Goal: Task Accomplishment & Management: Complete application form

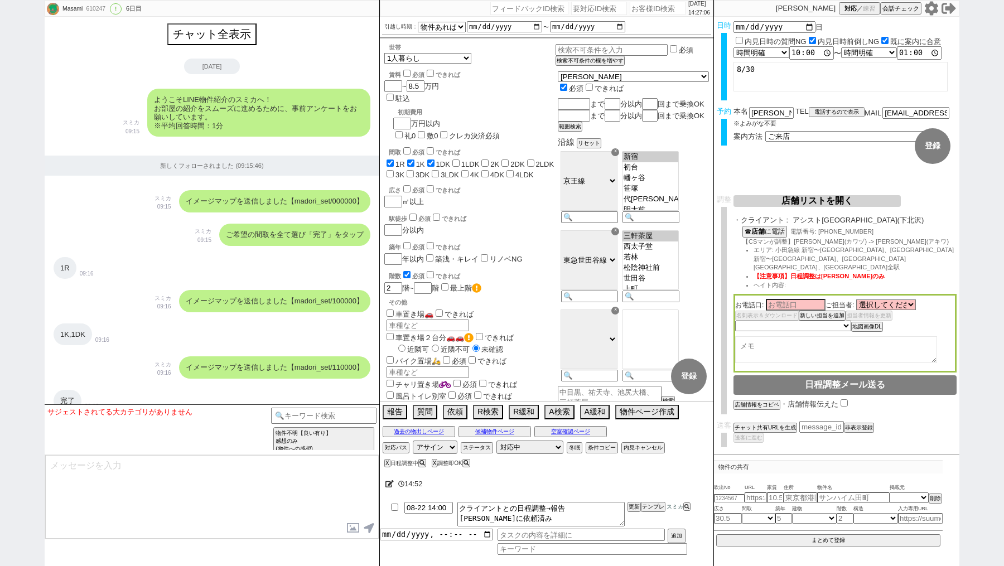
select select "15"
select select "0"
select select "44"
select select "[DATE]"
select select "55"
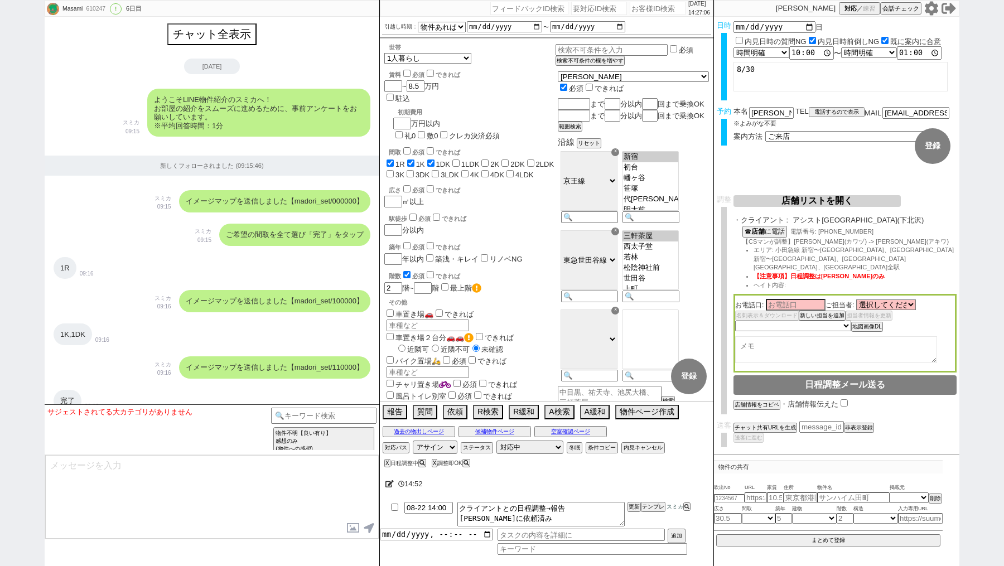
select select "[DATE]"
select select "1"
select select "2"
select select
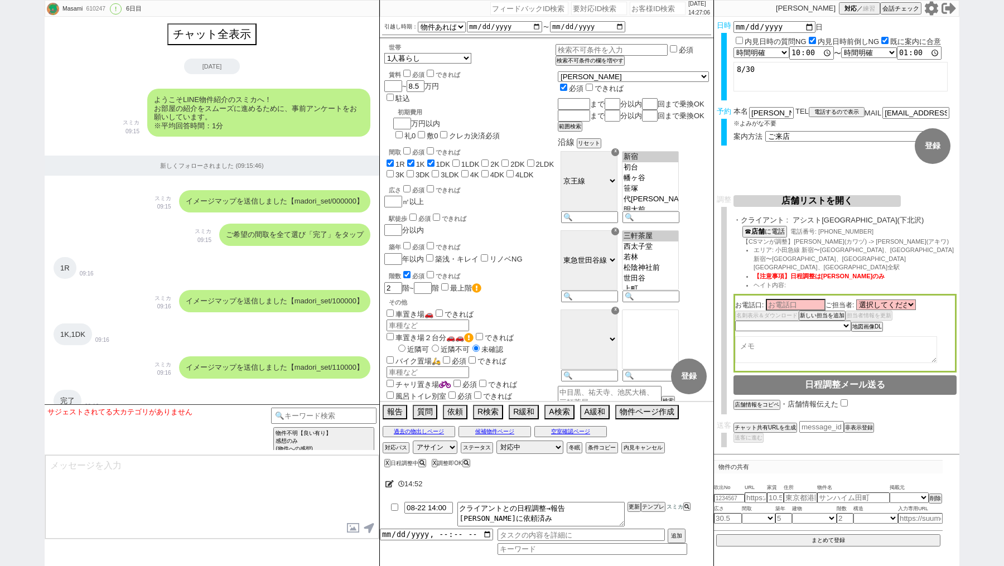
select select
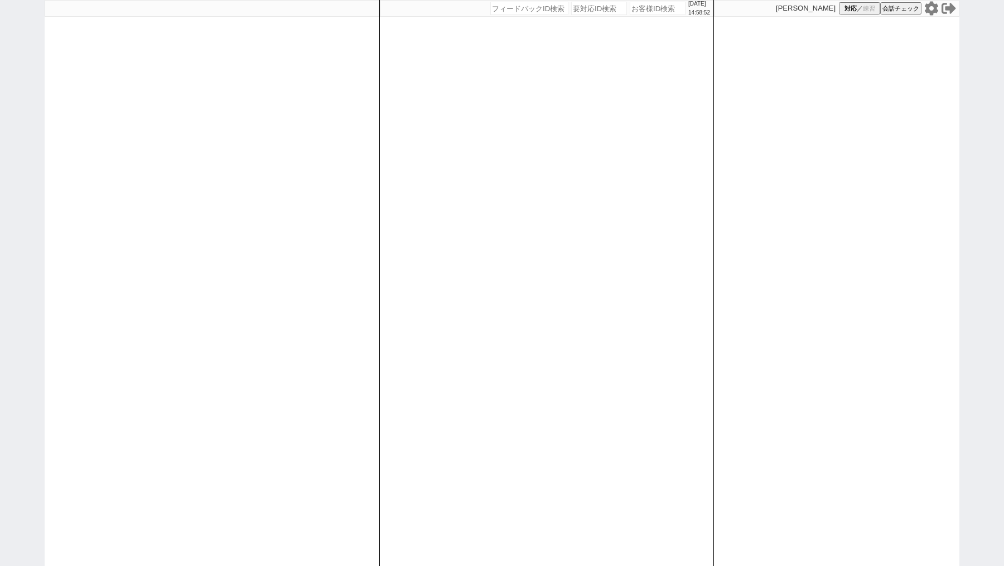
select select "100"
select select "1"
select select
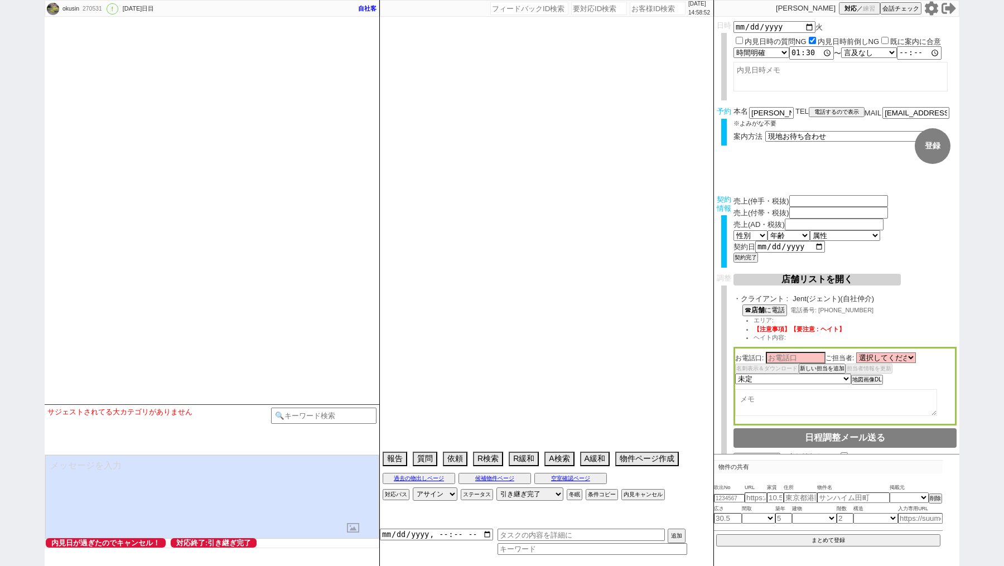
type input "101500"
type input "0"
type input "203000"
type input "2022-02-01"
type textarea "志田対応 @電話 15日10:14出ない、12/16 10:58出ない -> 物件空いてたよ、でもたぶん今日〜明日には埋まると思うよ、どっかで短時間でも前倒し…"
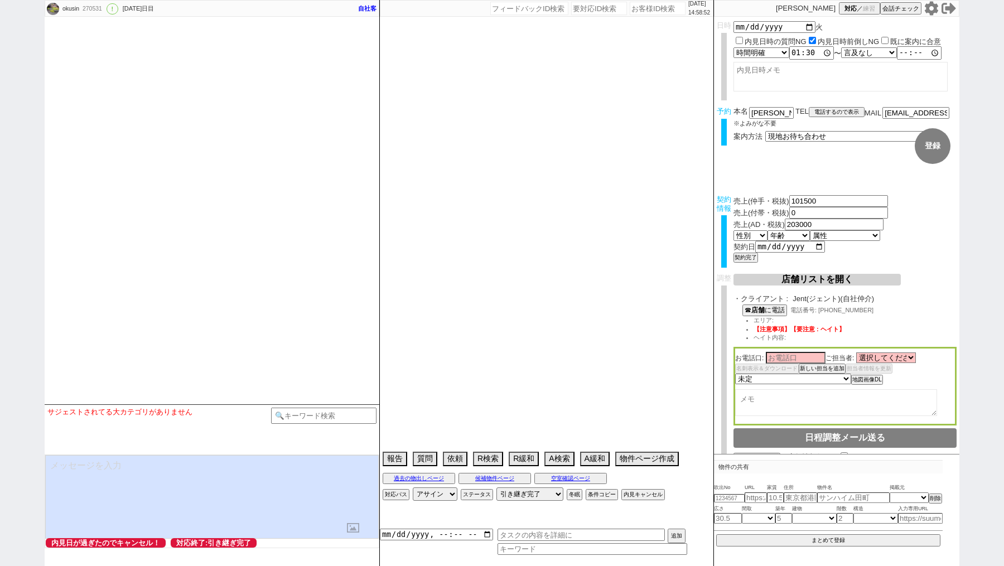
select select "15"
select select "0"
select select "47"
select select "1213"
select select "44"
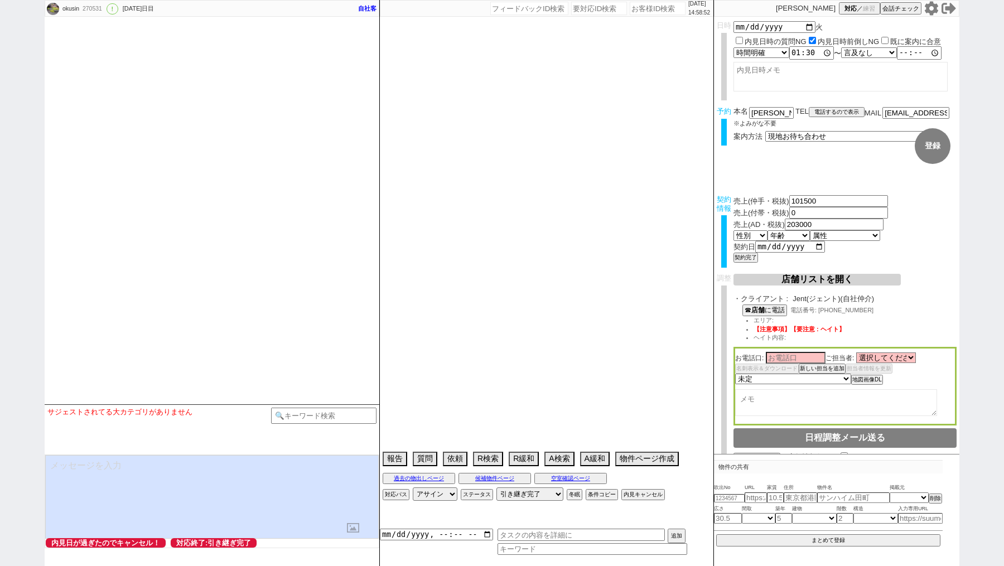
select select "[DATE]"
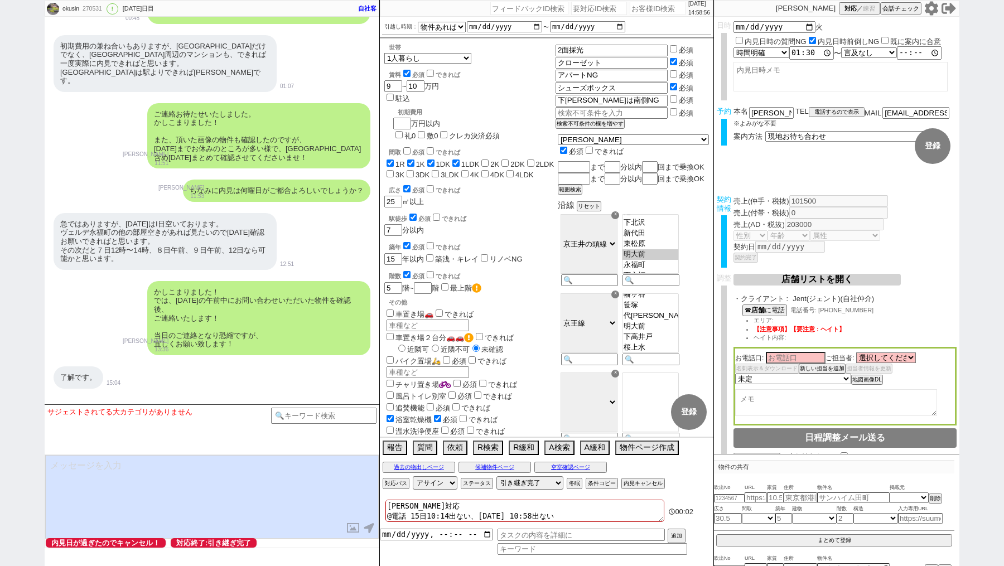
scroll to position [19735, 0]
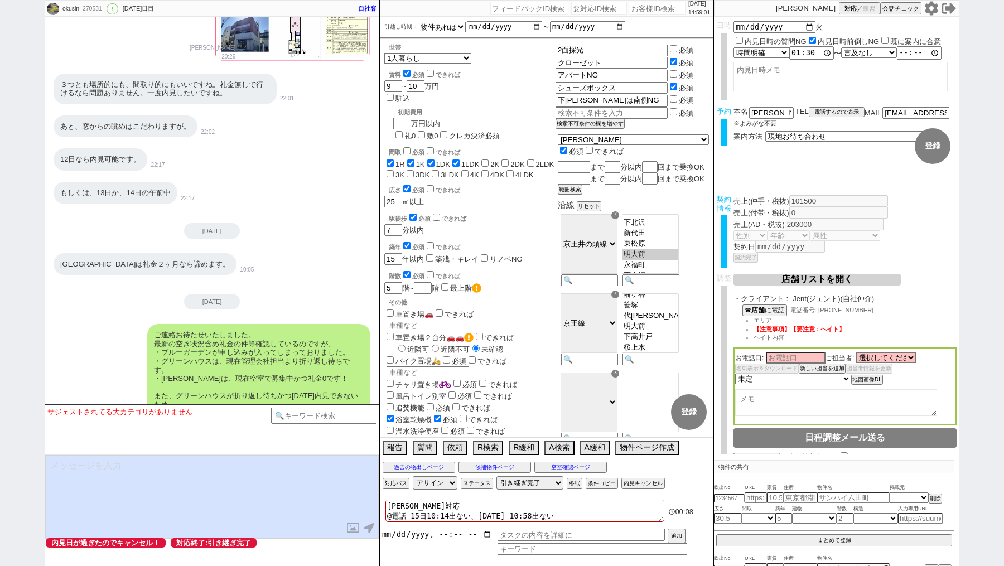
click at [634, 7] on input "number" at bounding box center [658, 8] width 56 height 13
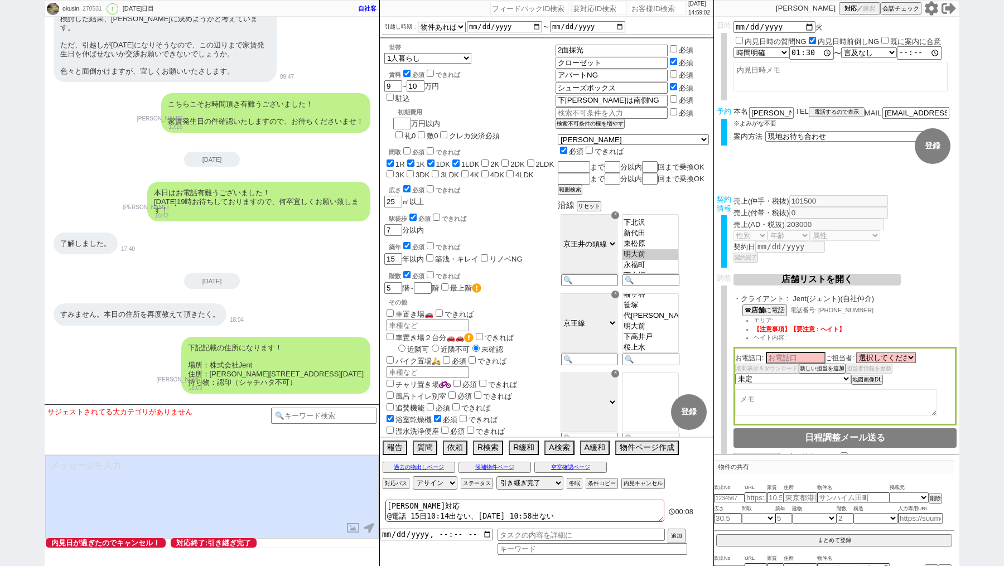
scroll to position [22853, 0]
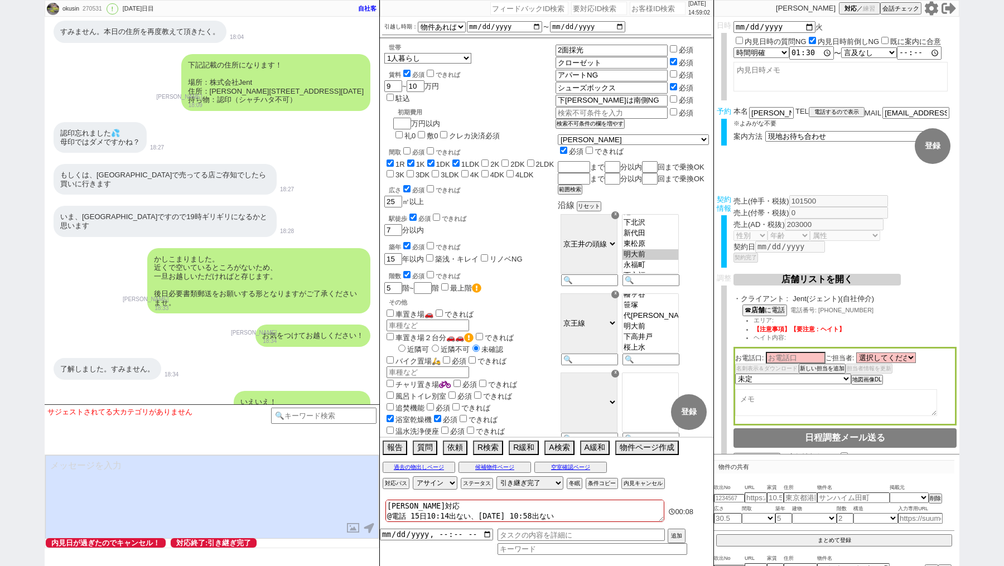
paste input "610247"
type input "610247"
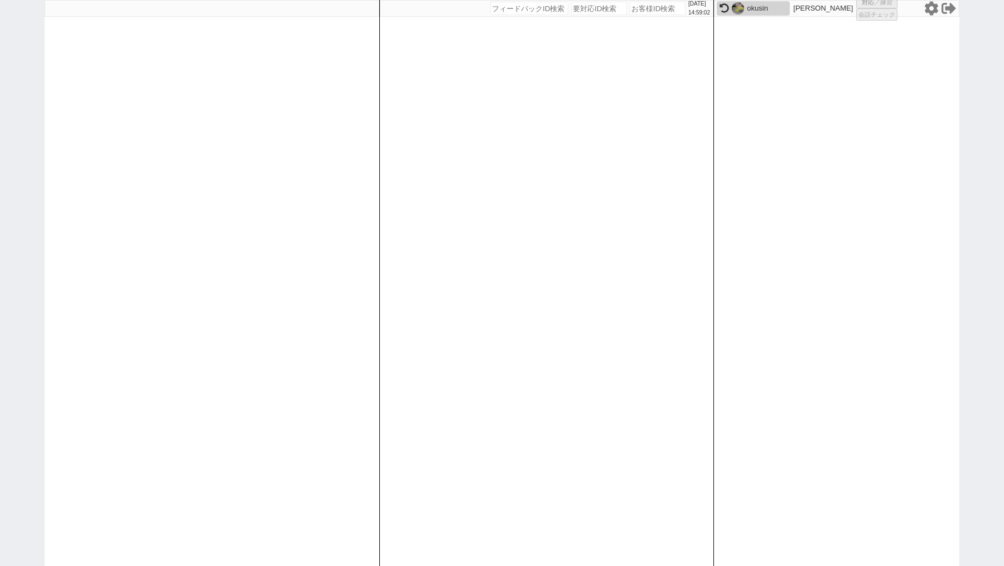
select select "1"
select select "2"
select select
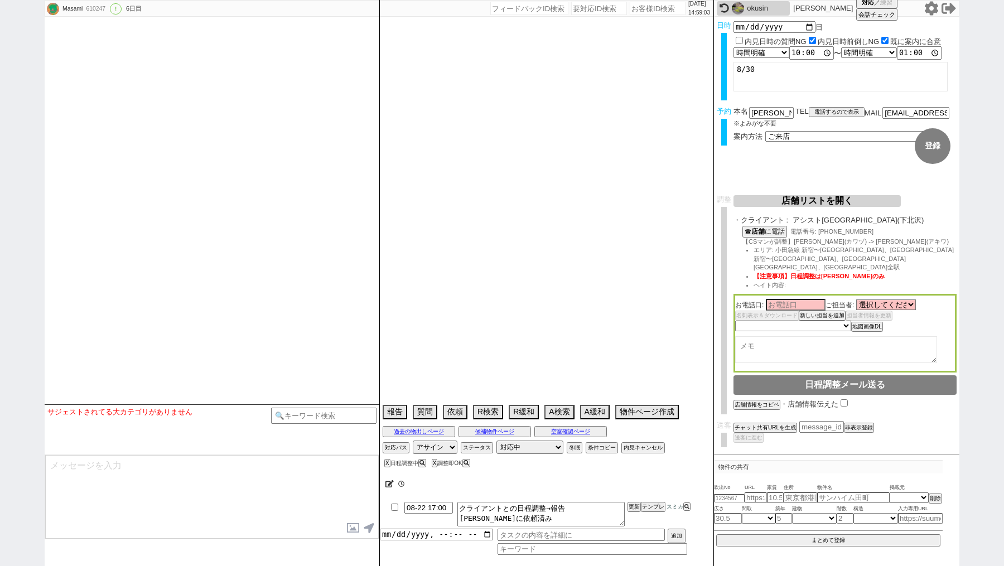
select select "15"
select select "0"
select select "44"
select select "[DATE]"
select select "55"
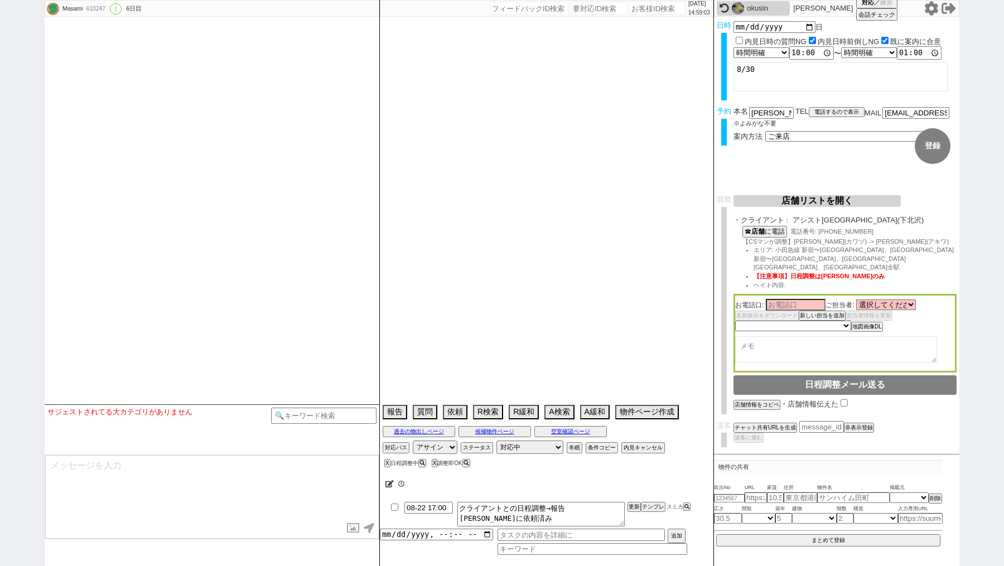
select select "[DATE]"
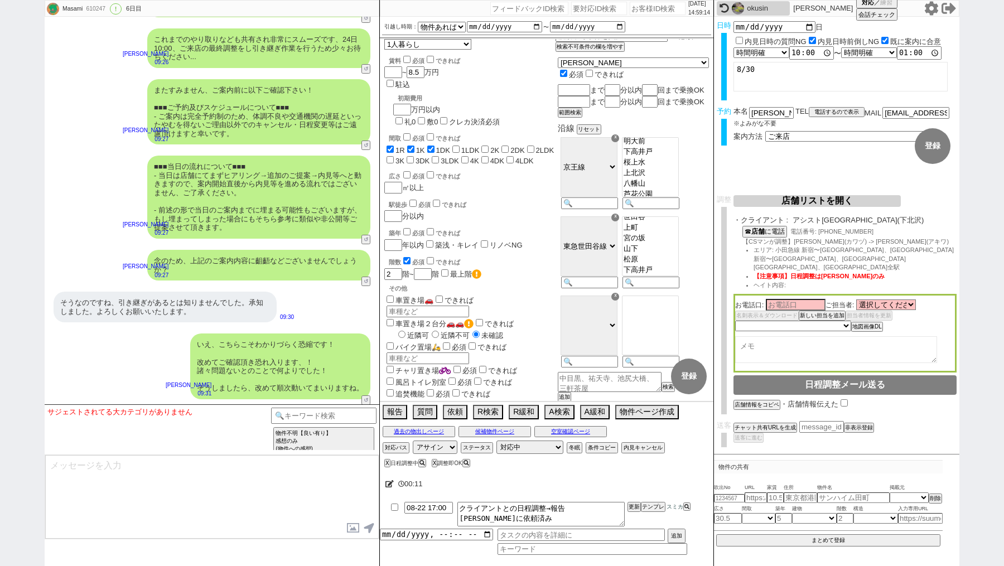
scroll to position [0, 0]
